Goal: Task Accomplishment & Management: Use online tool/utility

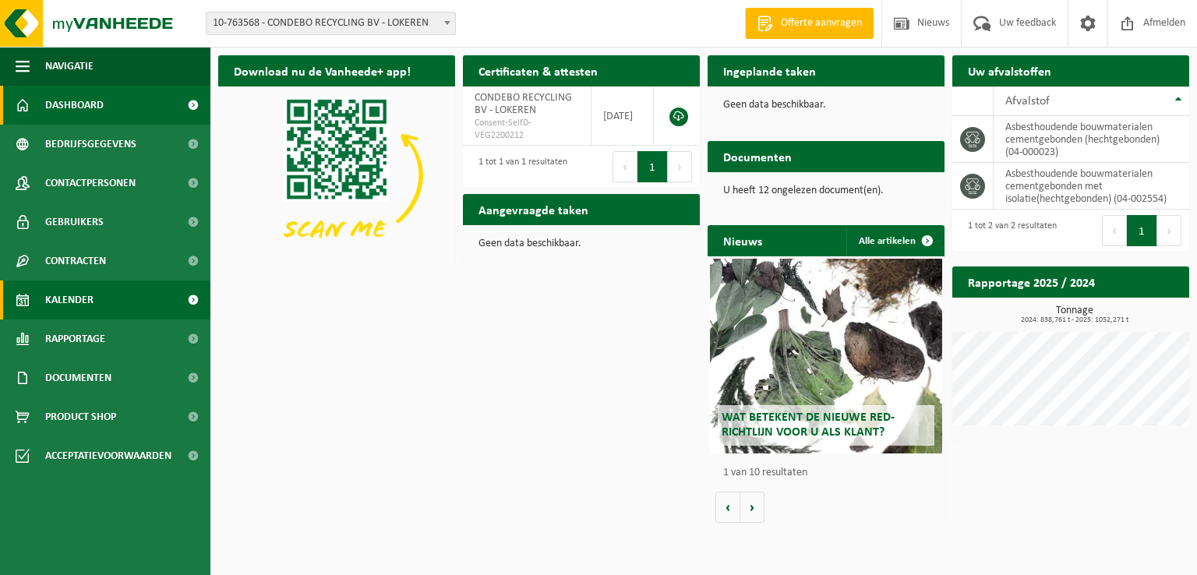
click at [90, 288] on span "Kalender" at bounding box center [69, 300] width 48 height 39
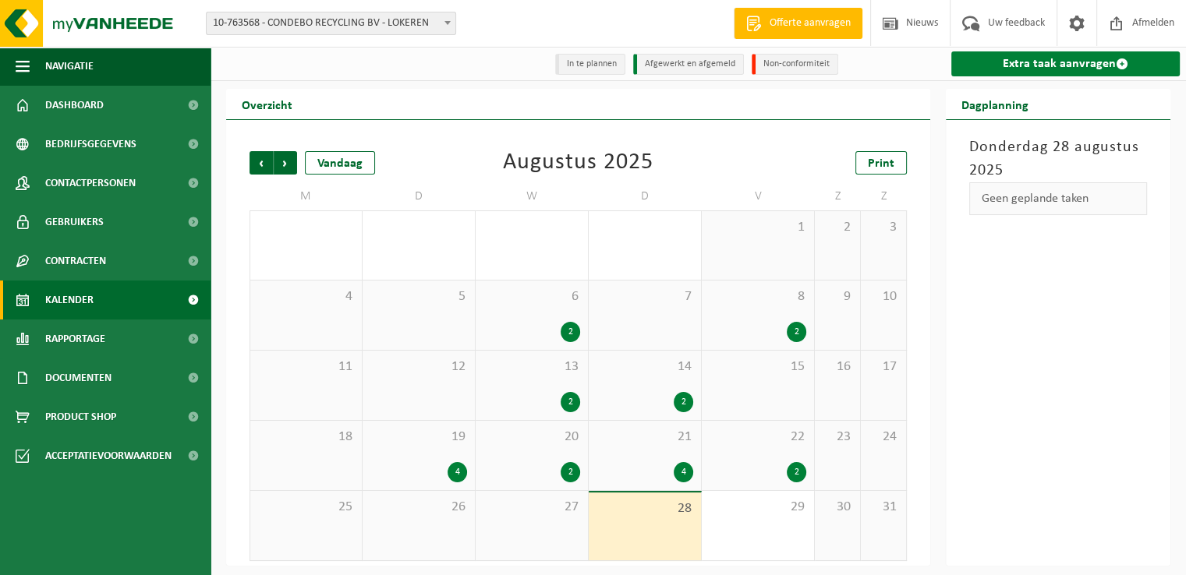
click at [1030, 66] on link "Extra taak aanvragen" at bounding box center [1065, 63] width 228 height 25
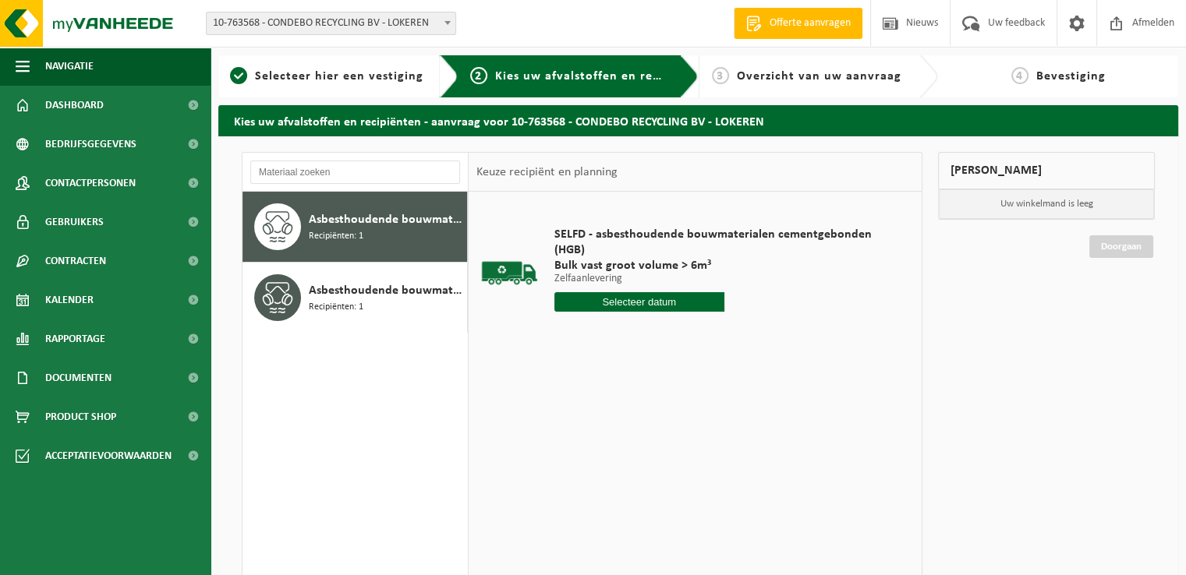
click at [677, 306] on input "text" at bounding box center [639, 301] width 170 height 19
click at [677, 490] on div "29" at bounding box center [677, 490] width 27 height 25
type input "Van 2025-08-29"
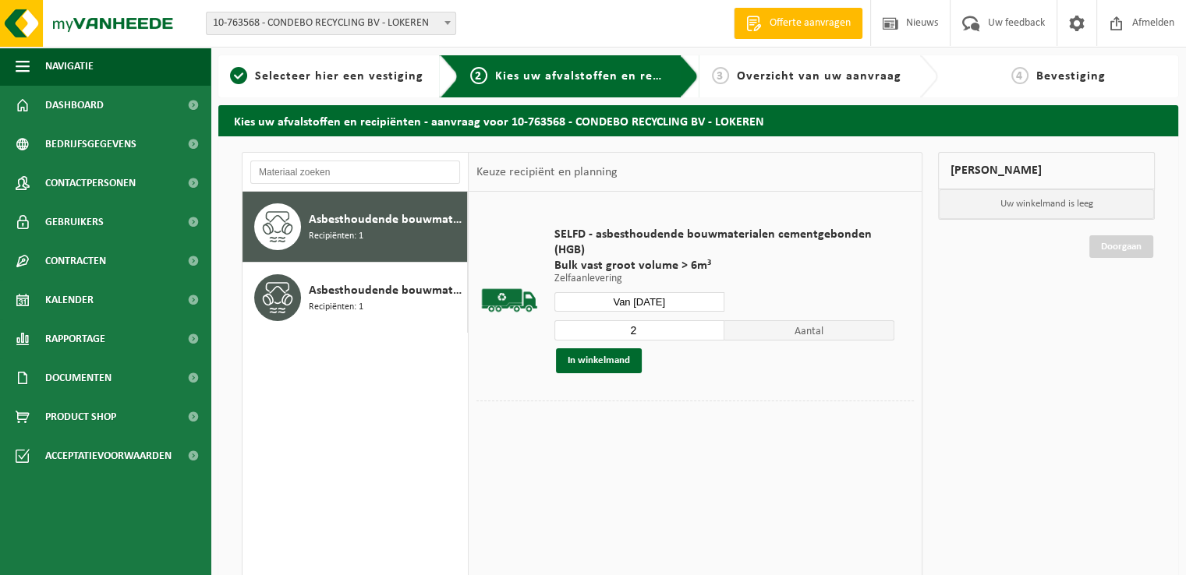
type input "2"
click at [714, 328] on input "2" at bounding box center [639, 330] width 170 height 20
click at [606, 362] on button "In winkelmand" at bounding box center [599, 360] width 86 height 25
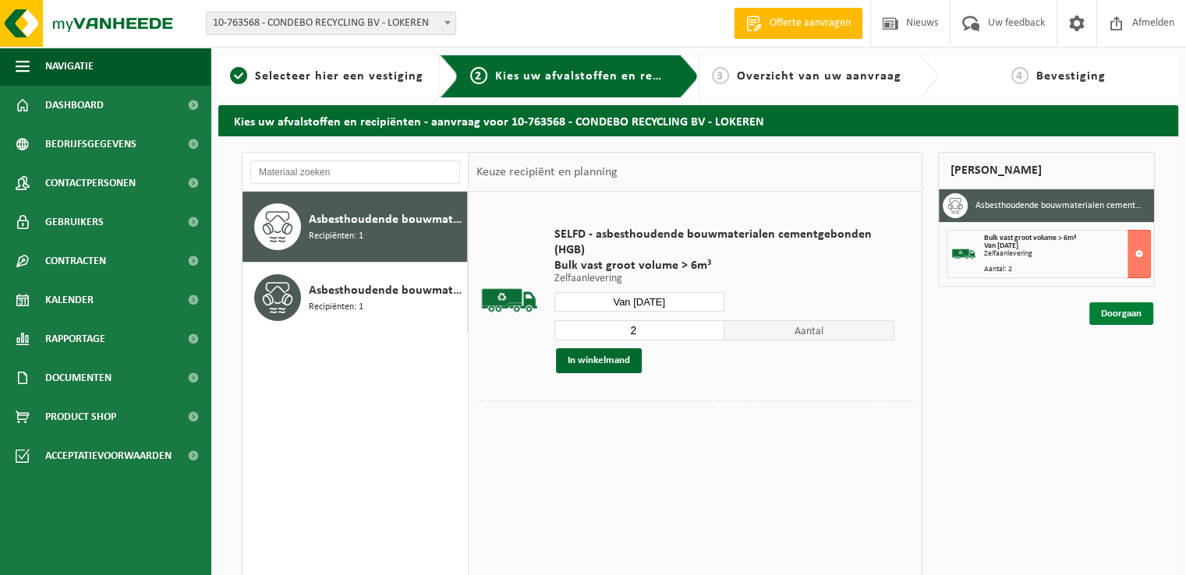
click at [1123, 313] on link "Doorgaan" at bounding box center [1121, 313] width 64 height 23
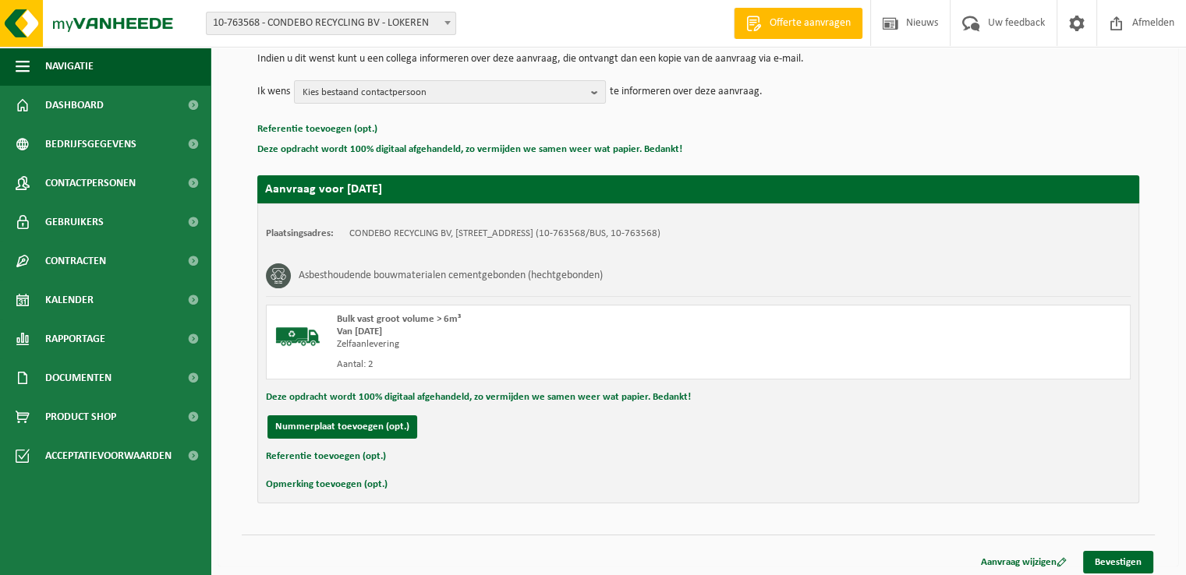
scroll to position [171, 0]
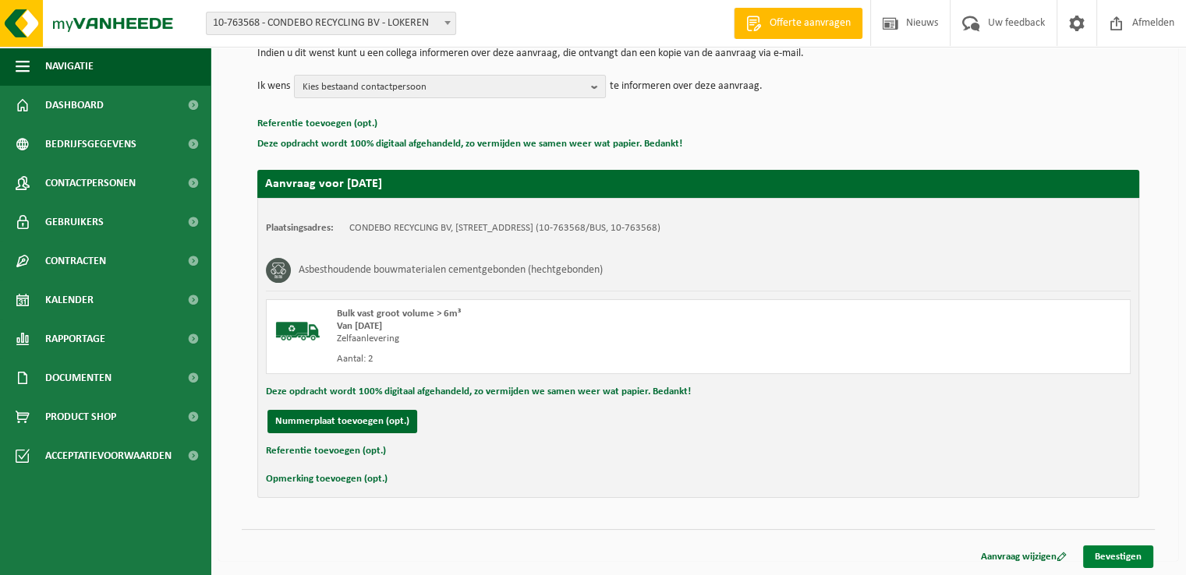
click at [1110, 556] on link "Bevestigen" at bounding box center [1118, 557] width 70 height 23
